Goal: Check status: Check status

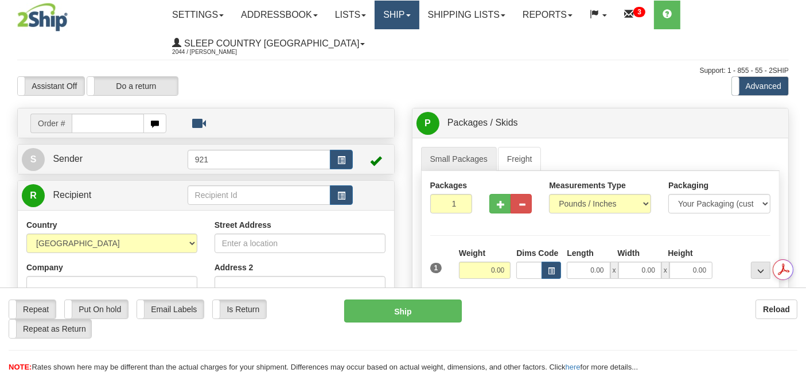
click at [395, 9] on link "Ship" at bounding box center [397, 15] width 44 height 29
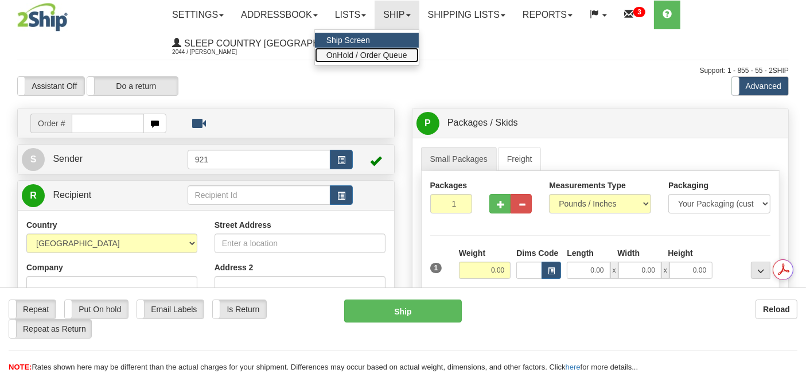
click at [374, 56] on span "OnHold / Order Queue" at bounding box center [367, 55] width 81 height 9
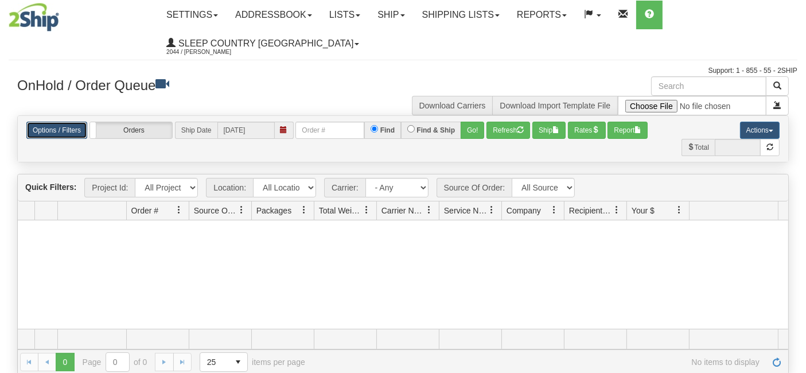
click at [65, 129] on link "Options / Filters" at bounding box center [56, 130] width 61 height 17
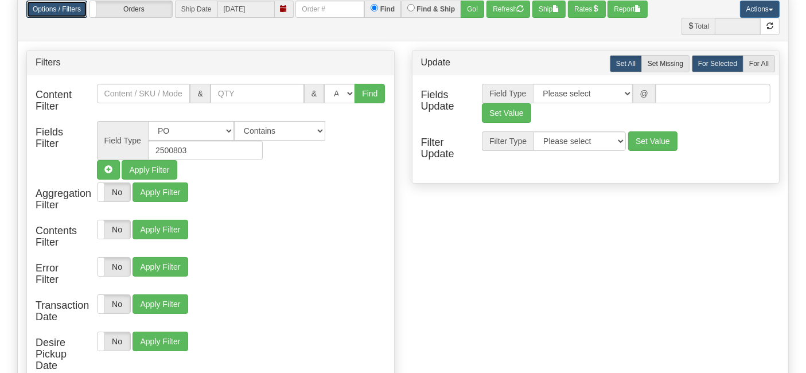
scroll to position [127, 0]
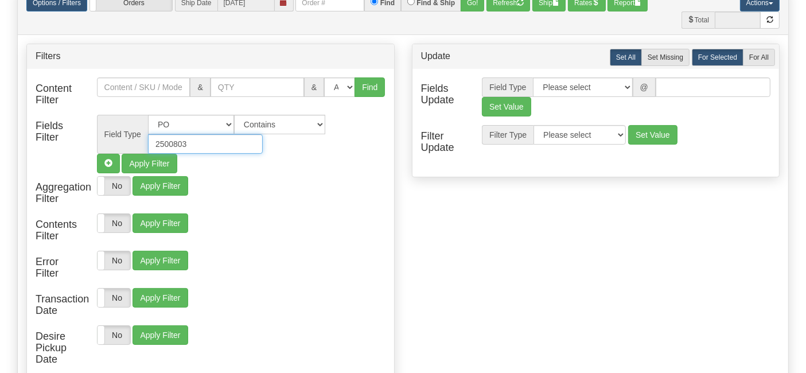
drag, startPoint x: 198, startPoint y: 142, endPoint x: 119, endPoint y: 139, distance: 79.2
click at [119, 139] on div "Field Type All Contact Person Company Country Country & State/Province City Zip…" at bounding box center [241, 134] width 289 height 39
paste input "10765"
type input "2510765"
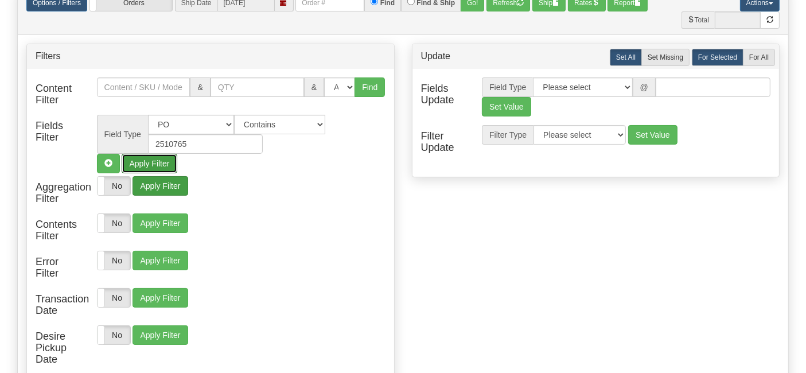
click at [148, 160] on button "Apply Filter" at bounding box center [149, 164] width 55 height 20
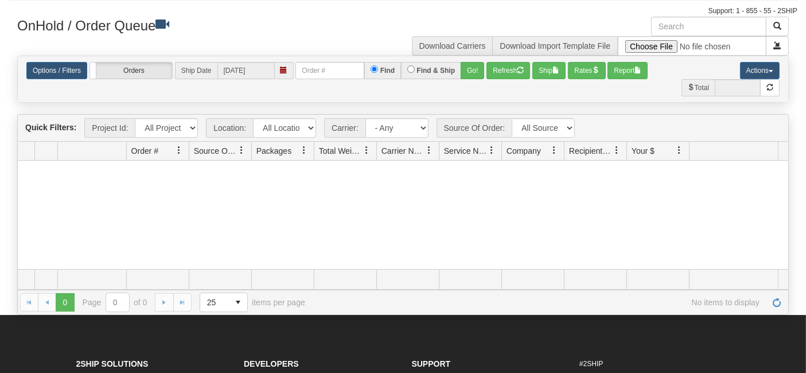
scroll to position [0, 0]
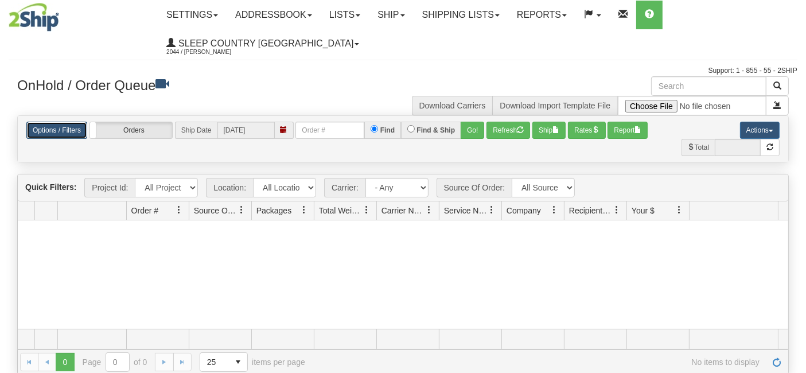
click at [65, 130] on link "Options / Filters" at bounding box center [56, 130] width 61 height 17
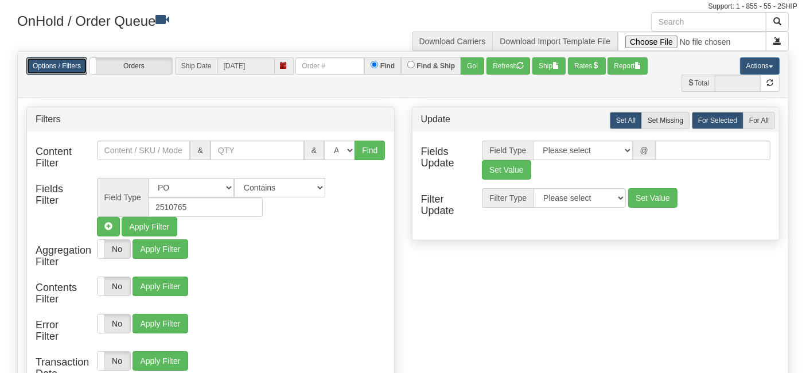
scroll to position [64, 0]
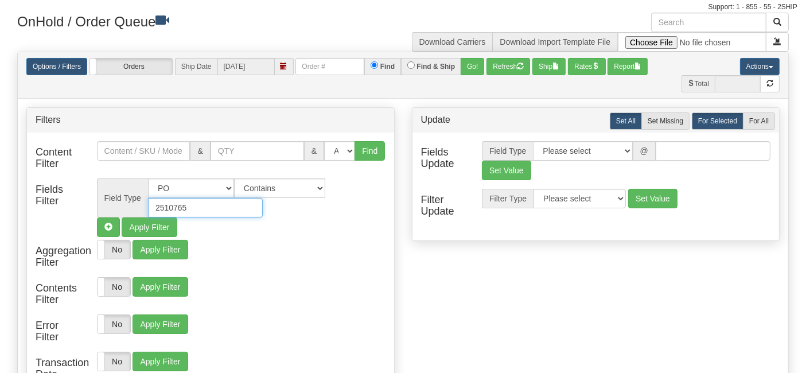
drag, startPoint x: 190, startPoint y: 207, endPoint x: 145, endPoint y: 206, distance: 45.4
click at [145, 206] on div "Field Type All Contact Person Company Country Country & State/Province City Zip…" at bounding box center [241, 198] width 289 height 39
click at [223, 187] on select "All Contact Person Company Country Country & State/Province City Zip / Postal S…" at bounding box center [191, 189] width 86 height 20
click at [378, 17] on h3 "OnHold / Order Queue" at bounding box center [206, 21] width 378 height 17
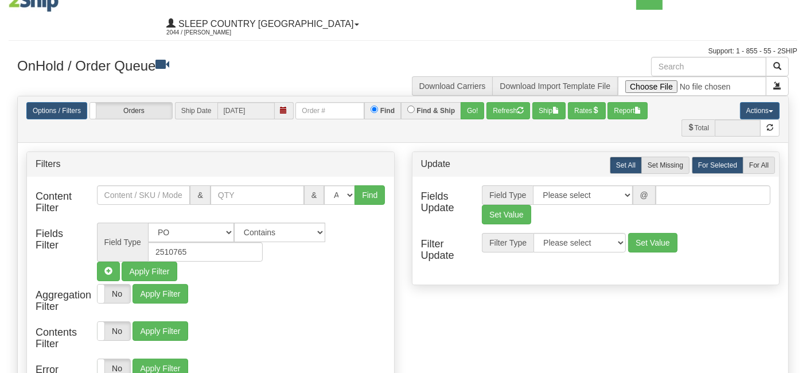
scroll to position [0, 0]
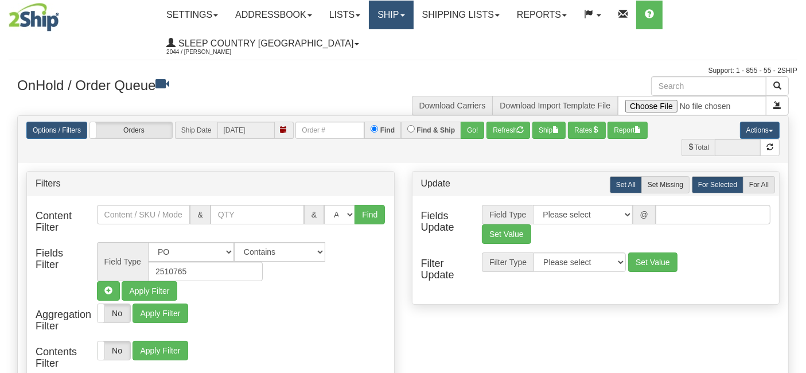
click at [404, 15] on link "Ship" at bounding box center [391, 15] width 44 height 29
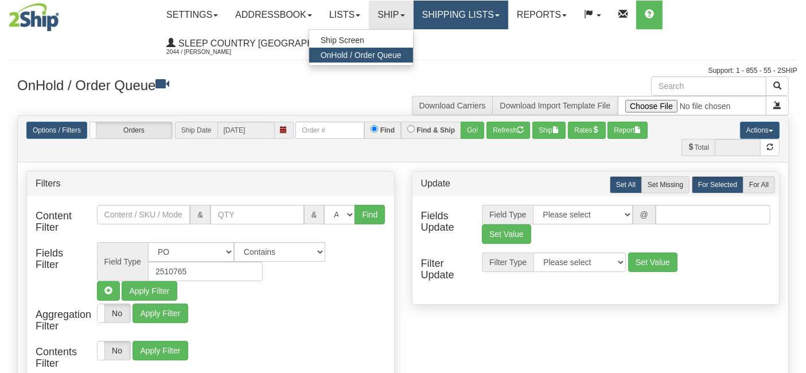
click at [460, 8] on link "Shipping lists" at bounding box center [461, 15] width 95 height 29
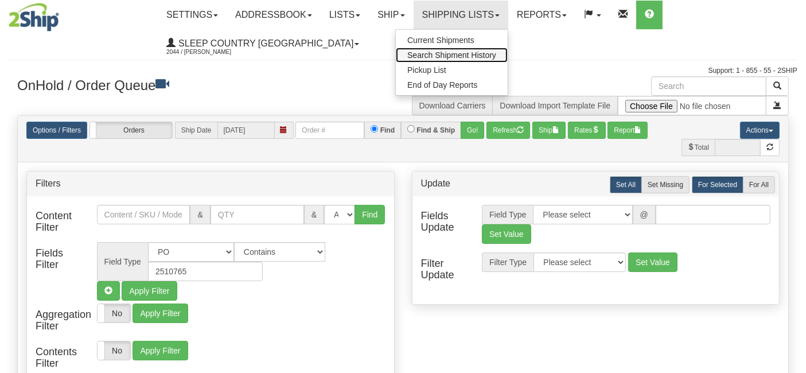
click at [470, 52] on span "Search Shipment History" at bounding box center [452, 55] width 89 height 9
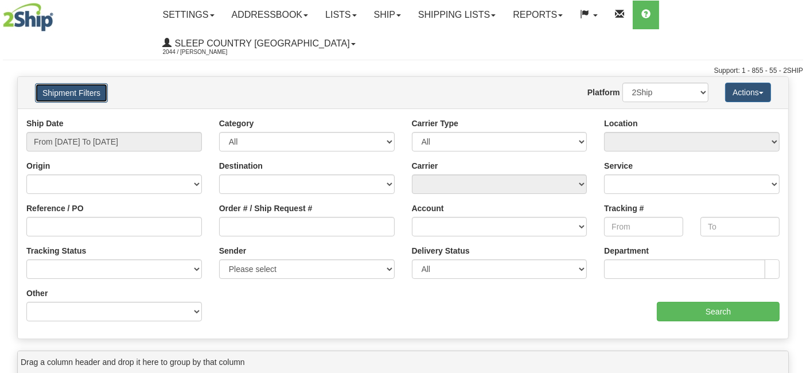
click at [83, 91] on button "Shipment Filters" at bounding box center [71, 93] width 73 height 20
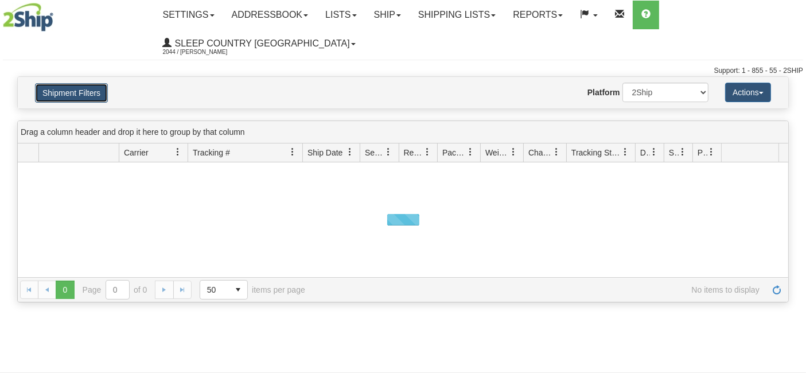
click at [91, 92] on button "Shipment Filters" at bounding box center [71, 93] width 73 height 20
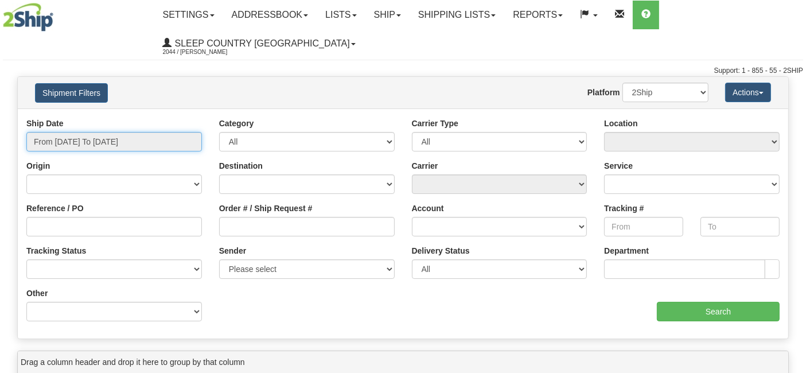
click at [77, 140] on input "From [DATE] To [DATE]" at bounding box center [114, 142] width 176 height 20
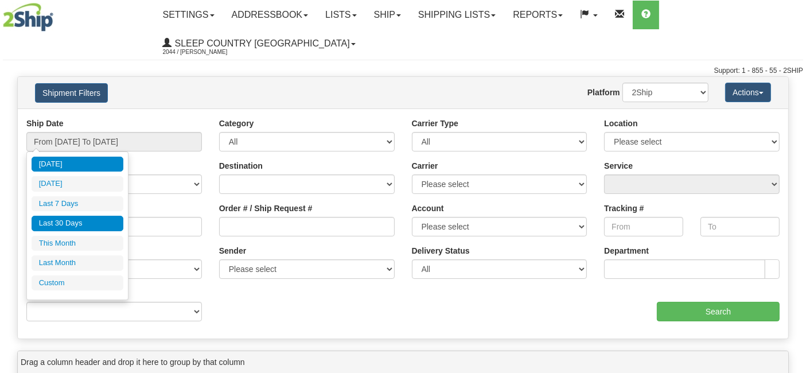
click at [82, 219] on li "Last 30 Days" at bounding box center [78, 223] width 92 height 15
type input "From [DATE] To [DATE]"
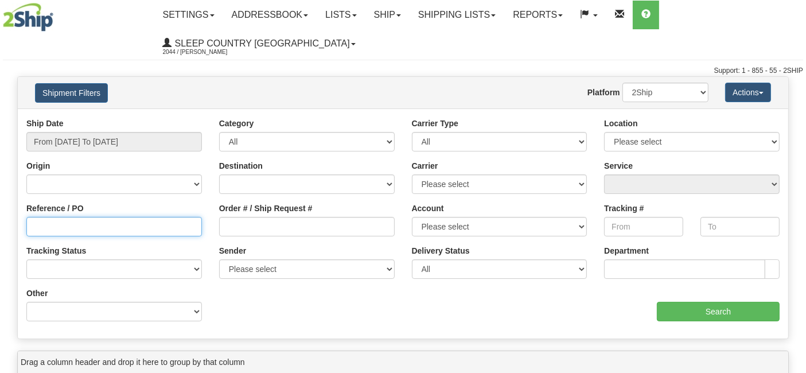
click at [127, 228] on input "Reference / PO" at bounding box center [114, 227] width 176 height 20
paste input "2510765"
type input "2510765"
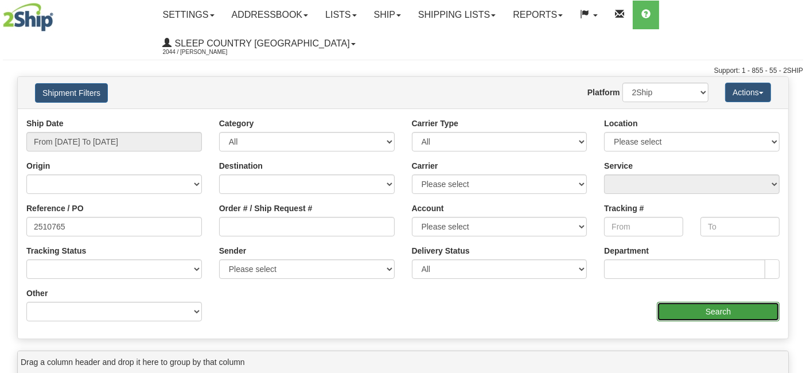
click at [716, 310] on input "Search" at bounding box center [718, 312] width 123 height 20
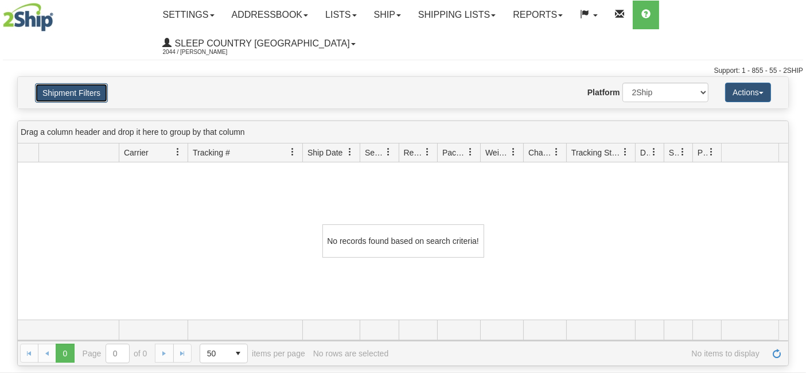
click at [82, 86] on button "Shipment Filters" at bounding box center [71, 93] width 73 height 20
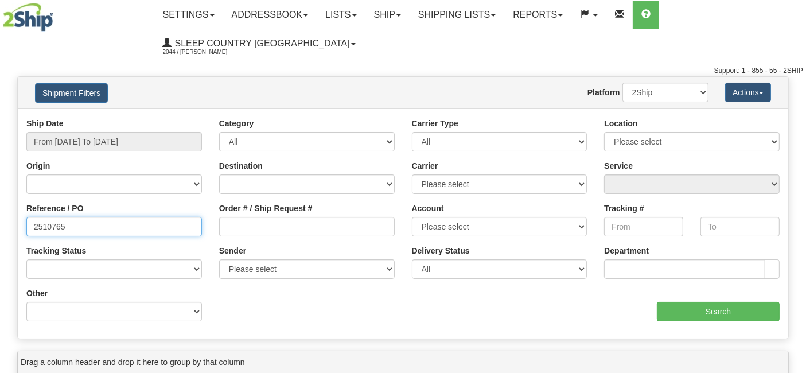
drag, startPoint x: 90, startPoint y: 230, endPoint x: 0, endPoint y: 211, distance: 92.1
click at [0, 211] on div "Please wait... × Confirm Delete Delete Cancel × Confirm Delete Yes No Cancel × …" at bounding box center [403, 335] width 806 height 519
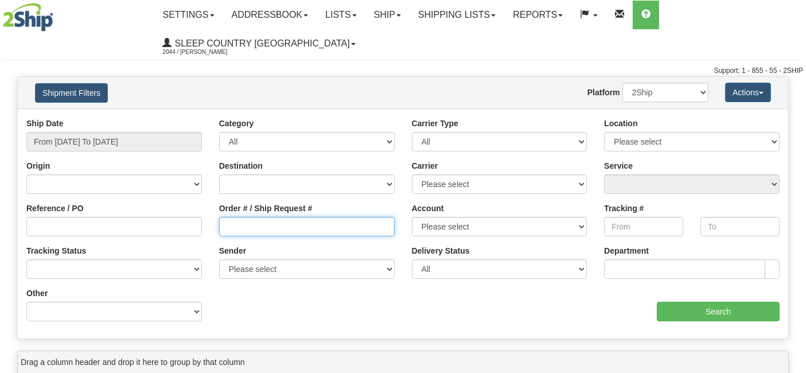
click at [276, 218] on input "Order # / Ship Request #" at bounding box center [307, 227] width 176 height 20
paste input "2510765"
type input "2510765"
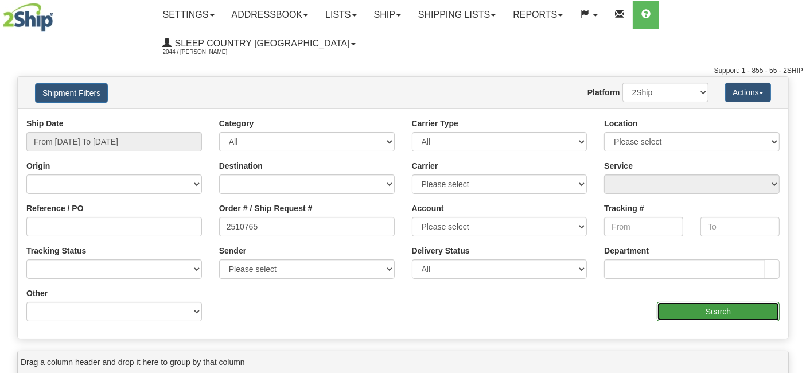
click at [708, 312] on input "Search" at bounding box center [718, 312] width 123 height 20
